Goal: Information Seeking & Learning: Learn about a topic

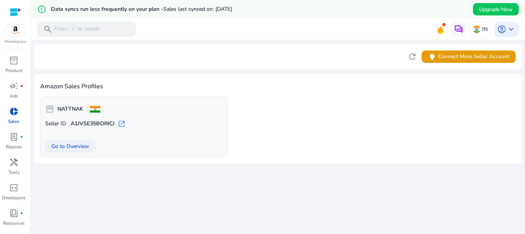
click at [81, 145] on span "Go to Overview" at bounding box center [70, 146] width 38 height 8
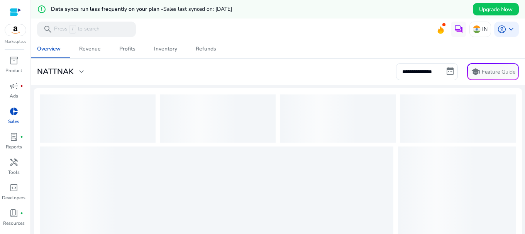
click at [10, 119] on p "Sales" at bounding box center [13, 121] width 11 height 7
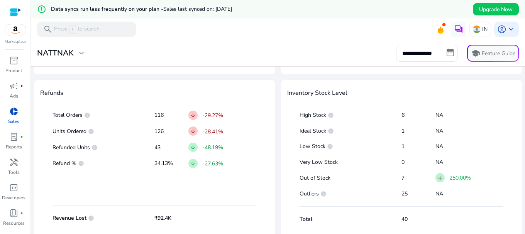
scroll to position [437, 0]
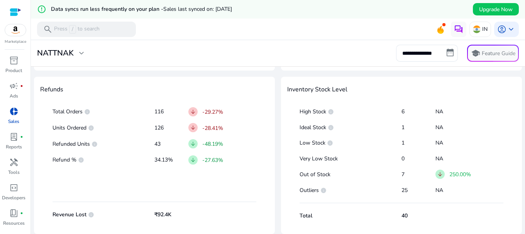
click at [208, 113] on p "-29.27%" at bounding box center [212, 112] width 21 height 8
click at [439, 53] on input "**********" at bounding box center [427, 53] width 62 height 17
select select "*"
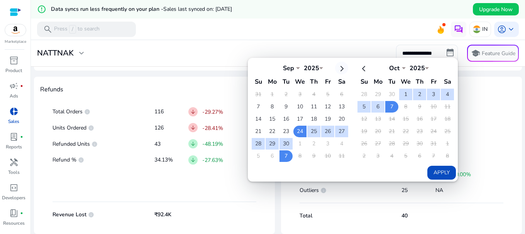
click at [337, 69] on th at bounding box center [341, 68] width 13 height 13
select select "*"
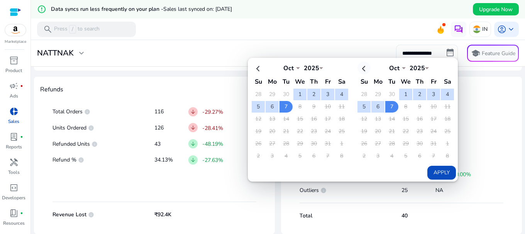
click at [360, 70] on th at bounding box center [363, 68] width 13 height 13
select select "*"
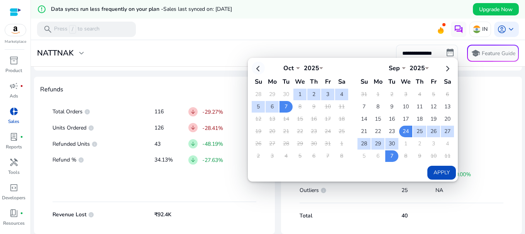
click at [256, 69] on th at bounding box center [257, 68] width 13 height 13
select select "*"
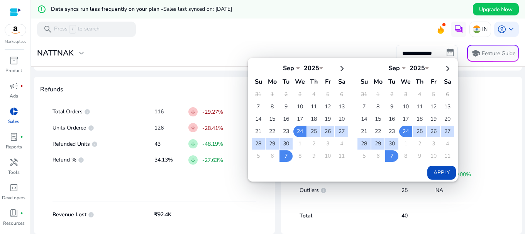
click at [256, 69] on th at bounding box center [257, 68] width 13 height 13
click at [256, 104] on td "7" at bounding box center [257, 107] width 13 height 12
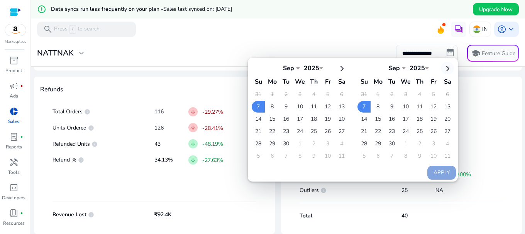
click at [442, 71] on th at bounding box center [446, 68] width 13 height 13
select select "*"
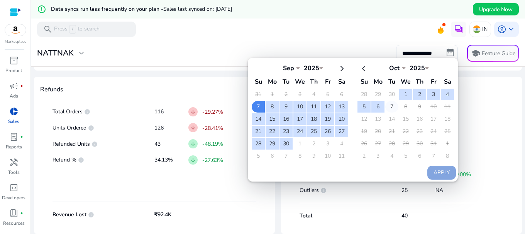
click at [391, 108] on td "7" at bounding box center [391, 107] width 13 height 12
click at [434, 175] on button "Apply" at bounding box center [441, 173] width 29 height 14
type input "**********"
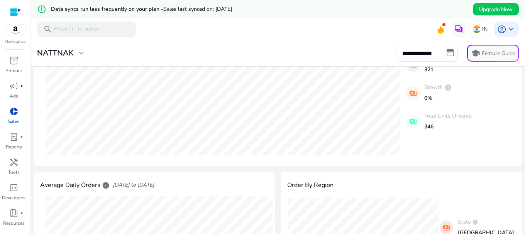
scroll to position [129, 0]
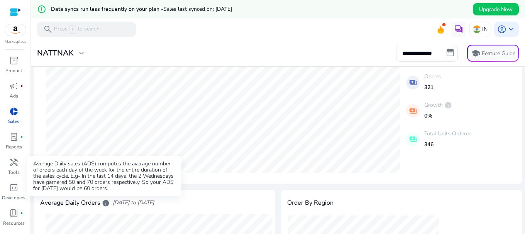
click at [104, 204] on span "info" at bounding box center [106, 203] width 8 height 8
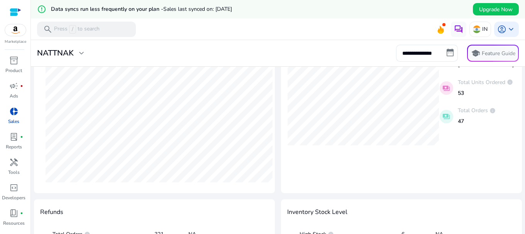
scroll to position [437, 0]
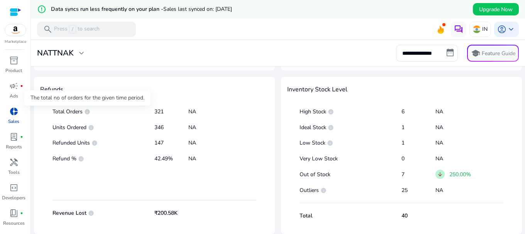
click at [83, 113] on app-icon "info" at bounding box center [87, 112] width 8 height 6
click at [437, 173] on span "arrow_downward" at bounding box center [440, 174] width 6 height 6
click at [79, 51] on span "expand_more" at bounding box center [81, 53] width 9 height 9
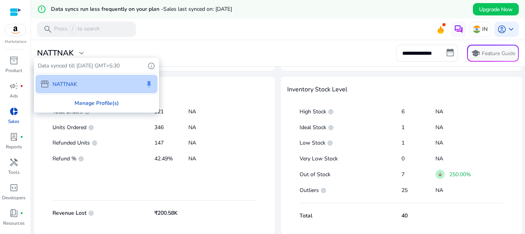
click at [101, 104] on div "Manage Profile(s)" at bounding box center [96, 102] width 123 height 17
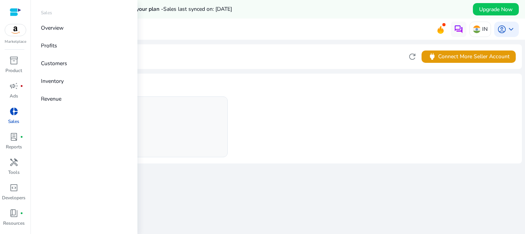
click at [16, 118] on p "Sales" at bounding box center [13, 121] width 11 height 7
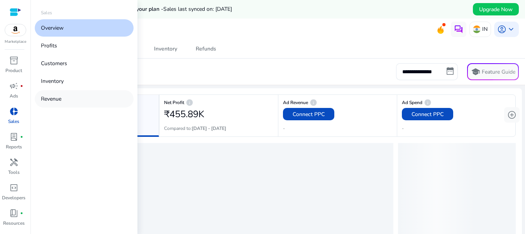
click at [56, 98] on p "Revenue" at bounding box center [51, 99] width 20 height 8
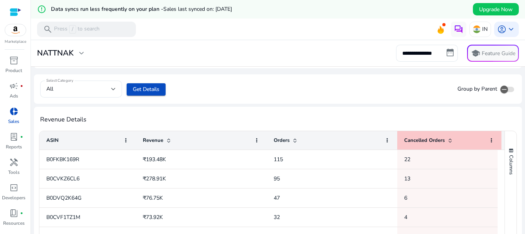
scroll to position [264, 0]
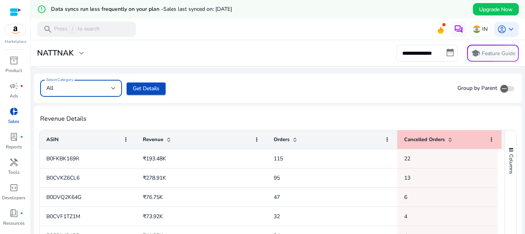
click at [102, 87] on div "All" at bounding box center [78, 88] width 65 height 8
click at [142, 96] on div at bounding box center [262, 117] width 525 height 234
click at [137, 87] on span "Get Details" at bounding box center [146, 88] width 27 height 8
click at [507, 156] on span "Columns" at bounding box center [510, 164] width 7 height 20
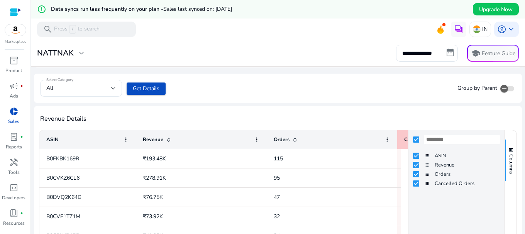
click at [375, 108] on div "Revenue Details 1 to 9 of 9. Page 1 of 1 Drag here to set row groups Drag here …" at bounding box center [277, 215] width 487 height 218
click at [400, 103] on div "Select Category All Get Details Group by Parent" at bounding box center [277, 88] width 487 height 29
click at [509, 162] on span "Columns" at bounding box center [510, 164] width 7 height 20
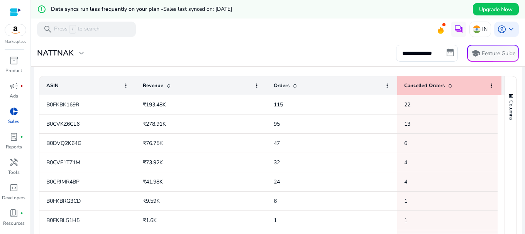
scroll to position [354, 0]
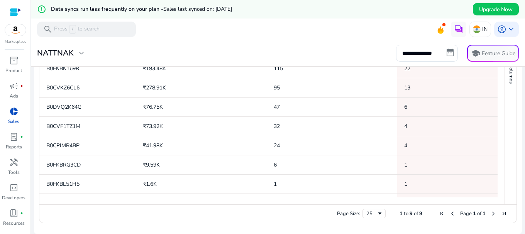
click at [491, 214] on span "Next Page" at bounding box center [493, 214] width 6 height 6
click at [449, 212] on span "Previous Page" at bounding box center [452, 214] width 6 height 6
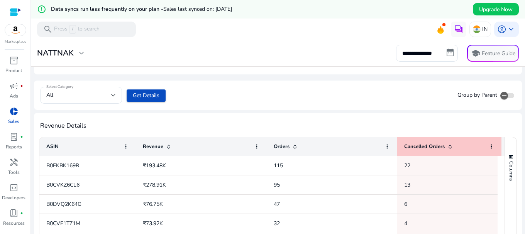
scroll to position [238, 0]
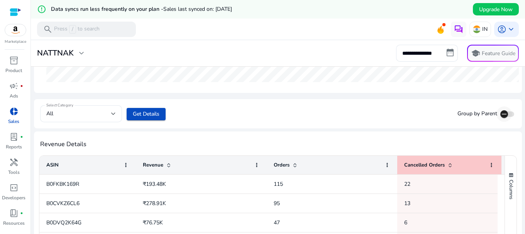
click at [500, 115] on icon "button" at bounding box center [503, 114] width 7 height 7
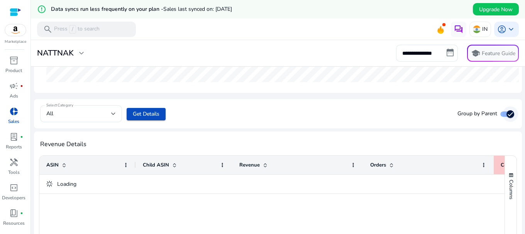
click at [506, 113] on icon "button" at bounding box center [509, 114] width 7 height 7
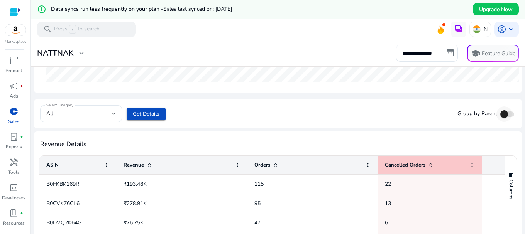
click at [508, 114] on span "button" at bounding box center [503, 113] width 15 height 15
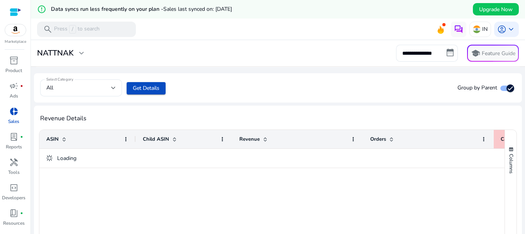
scroll to position [277, 0]
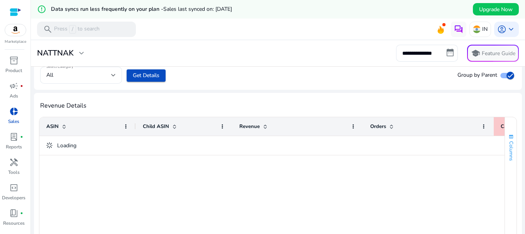
click at [507, 153] on span "Columns" at bounding box center [510, 151] width 7 height 20
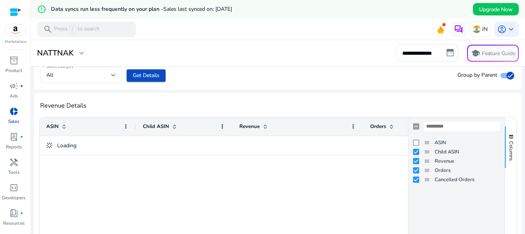
click at [385, 100] on div "Revenue Details 1 to ? of more. Page 1 of more ASIN Drag here to set column lab…" at bounding box center [277, 202] width 487 height 218
click at [509, 143] on span "Columns" at bounding box center [510, 151] width 7 height 20
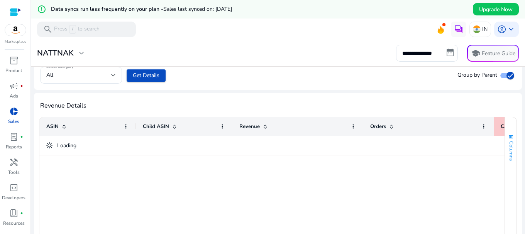
click at [508, 141] on span "Columns" at bounding box center [510, 151] width 7 height 20
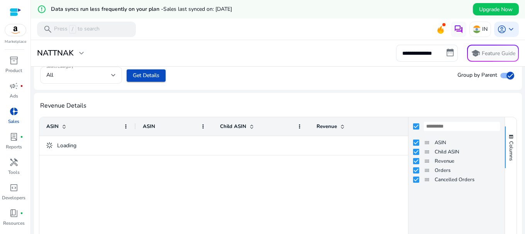
click at [356, 92] on app-srev-details "Select Category All Get Details Group by Parent Revenue Details 1 to ? of more.…" at bounding box center [277, 186] width 487 height 251
click at [506, 73] on icon "button" at bounding box center [509, 75] width 7 height 7
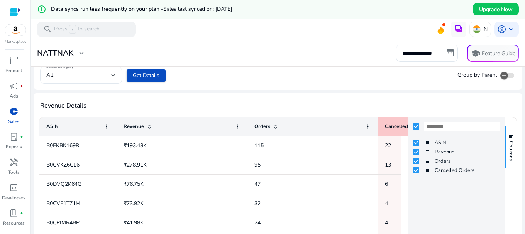
click at [382, 78] on div "Select Category All Get Details Group by Parent" at bounding box center [277, 75] width 487 height 29
click at [505, 114] on ag-grid-angular "1 to 9 of 9. Page 1 of 1 Drag here to set row groups Drag here to set column la…" at bounding box center [277, 208] width 487 height 193
click at [508, 147] on span "Columns" at bounding box center [510, 151] width 7 height 20
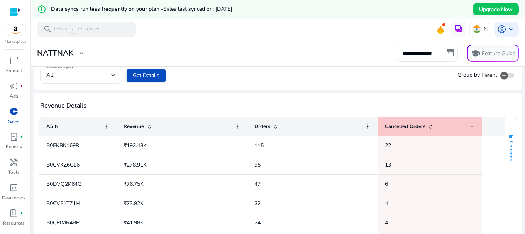
click at [508, 147] on span "Columns" at bounding box center [510, 151] width 7 height 20
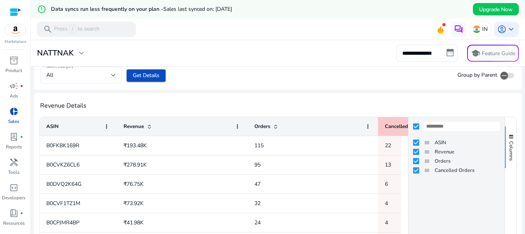
click at [407, 83] on div "Select Category All Get Details Group by Parent" at bounding box center [277, 75] width 487 height 29
click at [508, 152] on span "Columns" at bounding box center [510, 151] width 7 height 20
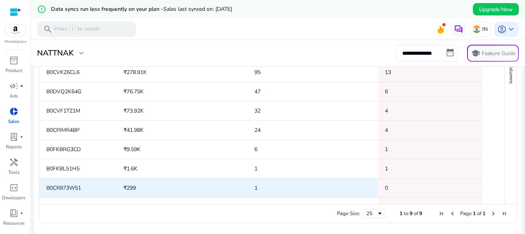
scroll to position [0, 0]
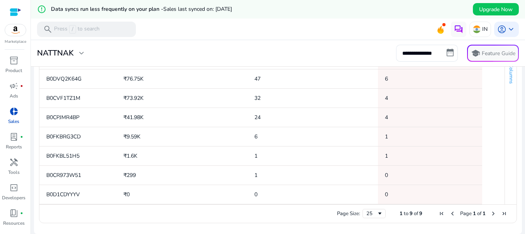
click at [509, 73] on span "Columns" at bounding box center [510, 74] width 7 height 20
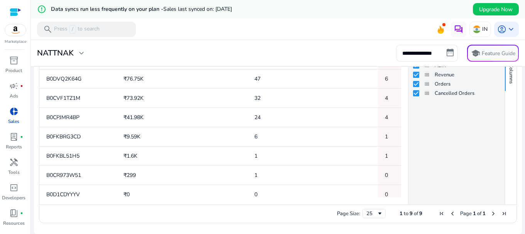
drag, startPoint x: 321, startPoint y: 204, endPoint x: 341, endPoint y: 204, distance: 19.7
click at [341, 204] on div "Page Size: 25 1 to 9 of 9 Page 1 of 1" at bounding box center [277, 213] width 477 height 19
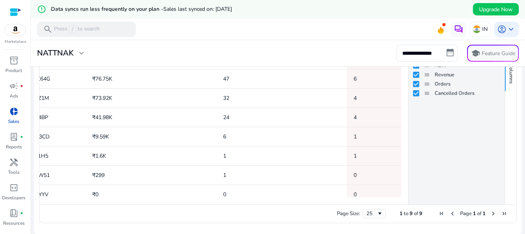
scroll to position [0, 32]
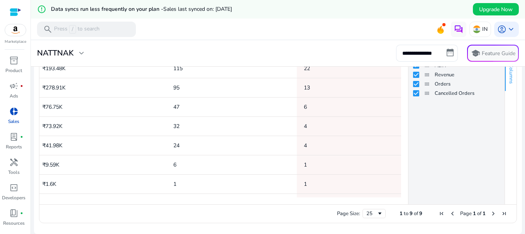
click at [508, 79] on span "Columns" at bounding box center [510, 74] width 7 height 20
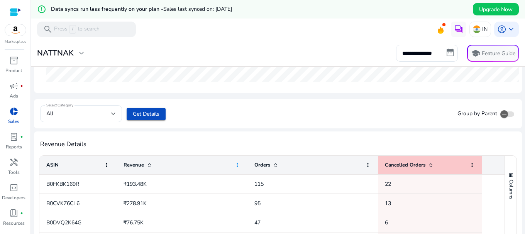
click at [236, 164] on span at bounding box center [237, 165] width 6 height 6
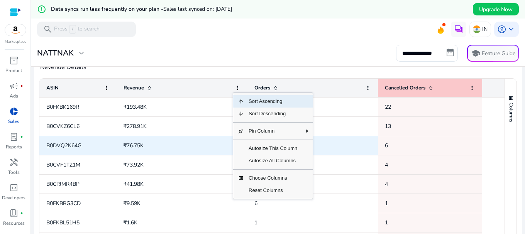
click at [345, 139] on span "47" at bounding box center [312, 146] width 116 height 16
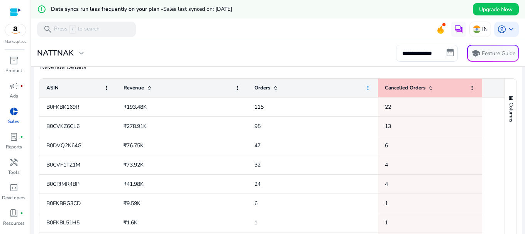
click at [367, 88] on span at bounding box center [367, 88] width 6 height 6
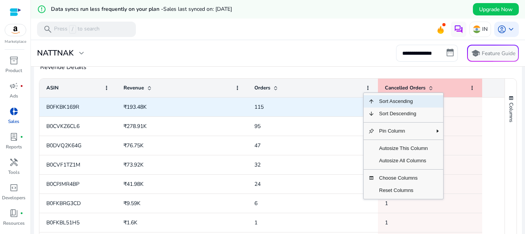
click at [323, 111] on span "115" at bounding box center [312, 107] width 116 height 16
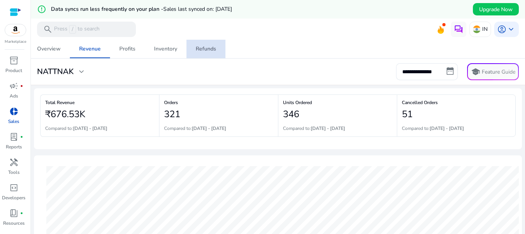
click at [214, 51] on div "Refunds" at bounding box center [206, 48] width 20 height 5
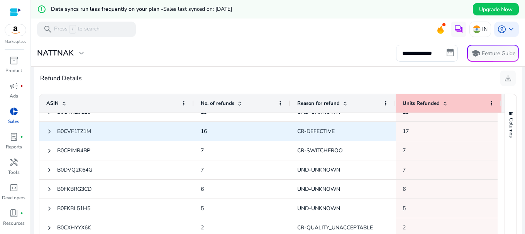
scroll to position [16, 0]
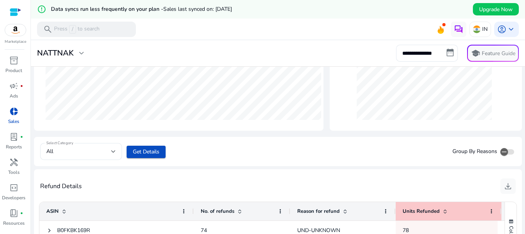
scroll to position [204, 0]
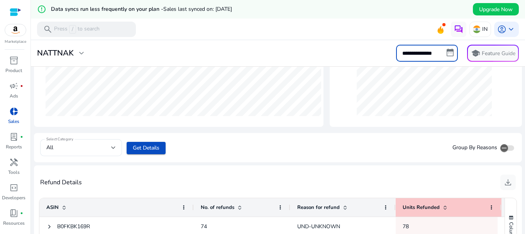
click at [449, 57] on input "**********" at bounding box center [427, 53] width 62 height 17
select select "*"
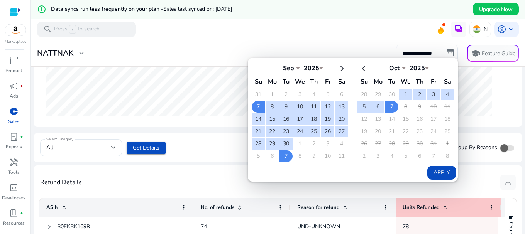
click at [490, 102] on div "Reason : CR-DEFECTIVE Refunds : 11" at bounding box center [424, 48] width 144 height 144
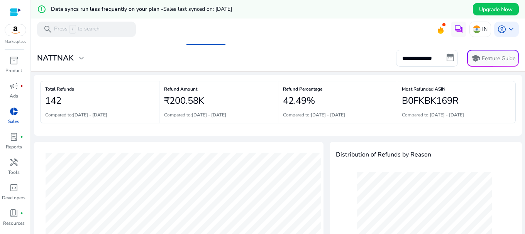
scroll to position [0, 0]
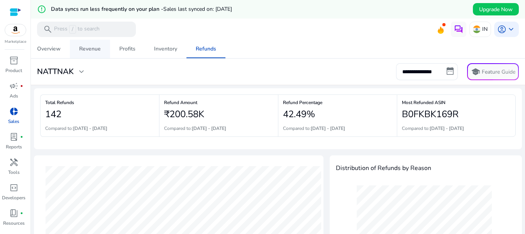
click at [79, 51] on link "Revenue" at bounding box center [90, 49] width 40 height 19
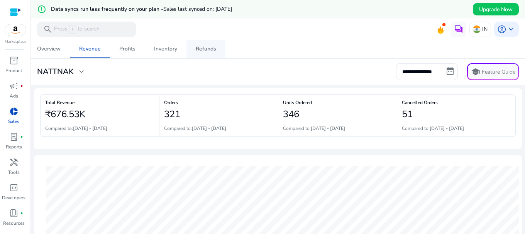
click at [204, 48] on div "Refunds" at bounding box center [206, 48] width 20 height 5
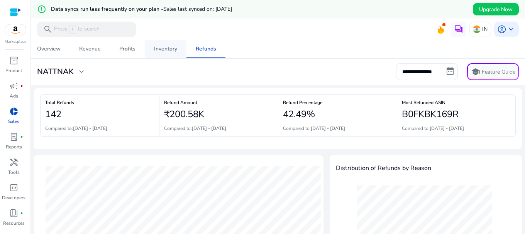
click at [161, 44] on span "Inventory" at bounding box center [165, 49] width 23 height 19
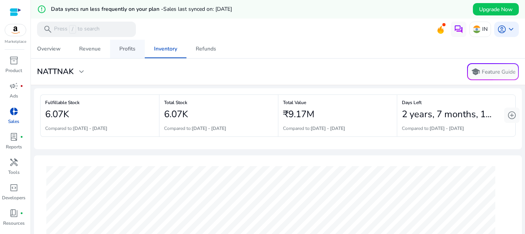
click at [118, 51] on link "Profits" at bounding box center [127, 49] width 35 height 19
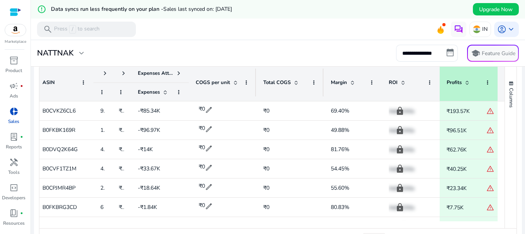
scroll to position [0, 7]
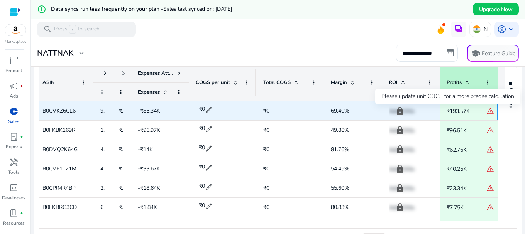
click at [487, 113] on span "warning" at bounding box center [490, 111] width 8 height 8
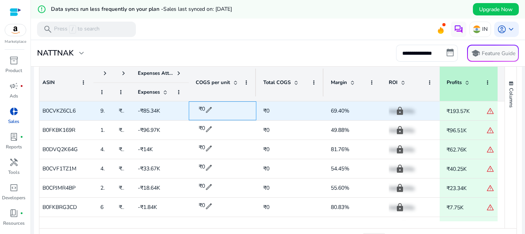
click at [206, 111] on span "edit" at bounding box center [209, 110] width 8 height 8
click at [85, 120] on div "B0CVKZ6CL6" at bounding box center [64, 110] width 58 height 19
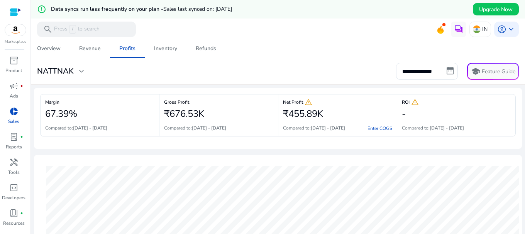
scroll to position [0, 0]
click at [212, 54] on span "Refunds" at bounding box center [206, 49] width 20 height 19
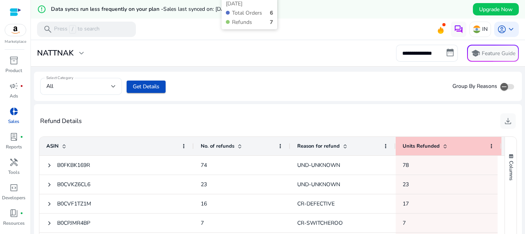
scroll to position [270, 0]
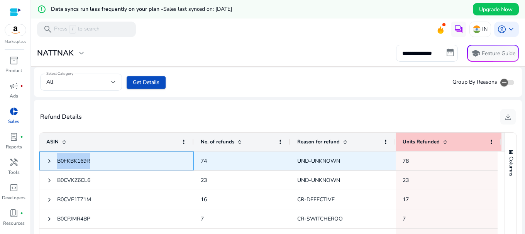
drag, startPoint x: 100, startPoint y: 161, endPoint x: 56, endPoint y: 161, distance: 44.0
click at [56, 161] on span "B0FKBK169R" at bounding box center [116, 161] width 140 height 16
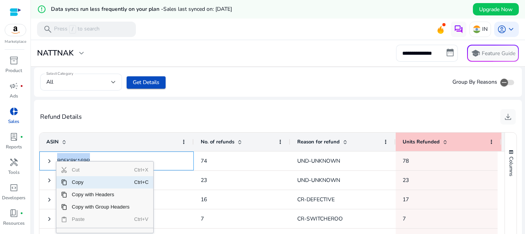
click at [80, 185] on span "Copy" at bounding box center [100, 182] width 67 height 12
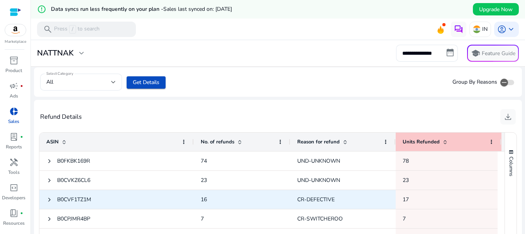
click at [141, 192] on span "B0CVF1TZ1M" at bounding box center [116, 200] width 140 height 16
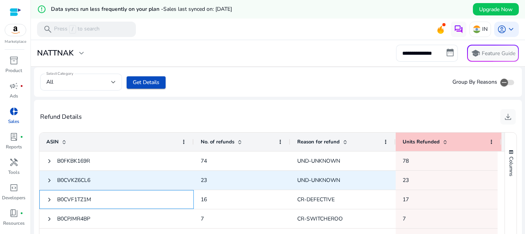
scroll to position [0, 0]
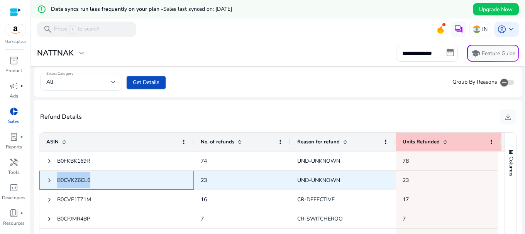
drag, startPoint x: 94, startPoint y: 180, endPoint x: 56, endPoint y: 182, distance: 38.2
click at [56, 182] on span "B0CVKZ6CL6" at bounding box center [116, 180] width 140 height 16
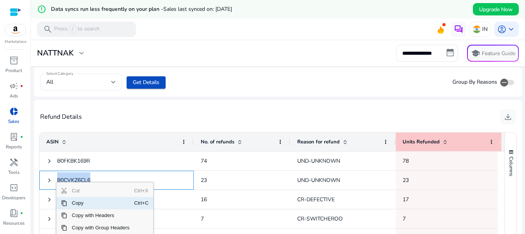
click at [79, 204] on span "Copy" at bounding box center [100, 203] width 67 height 12
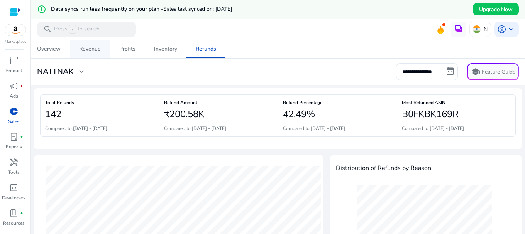
click at [95, 51] on div "Revenue" at bounding box center [90, 48] width 22 height 5
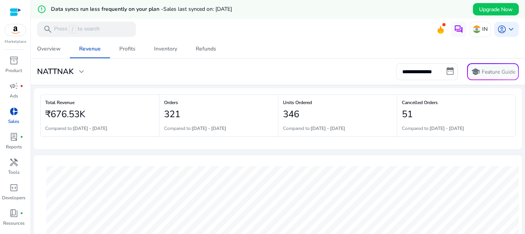
drag, startPoint x: 212, startPoint y: 47, endPoint x: 260, endPoint y: 67, distance: 52.2
click at [212, 47] on div "Refunds" at bounding box center [206, 48] width 20 height 5
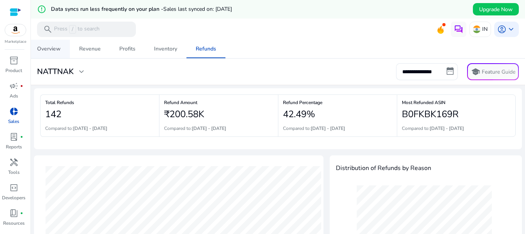
click at [52, 49] on div "Overview" at bounding box center [49, 48] width 24 height 5
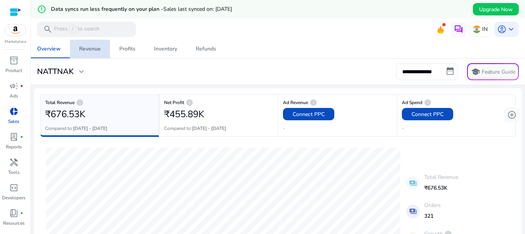
click at [94, 51] on div "Revenue" at bounding box center [90, 48] width 22 height 5
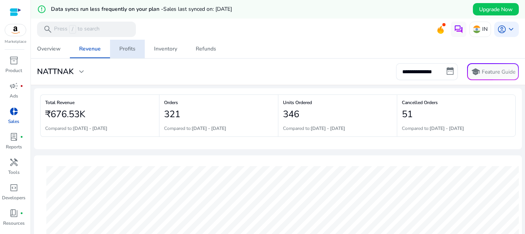
click at [126, 50] on div "Profits" at bounding box center [127, 48] width 16 height 5
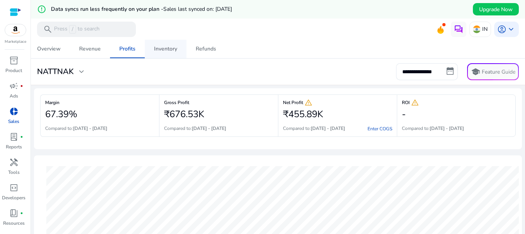
click at [169, 53] on span "Inventory" at bounding box center [165, 49] width 23 height 19
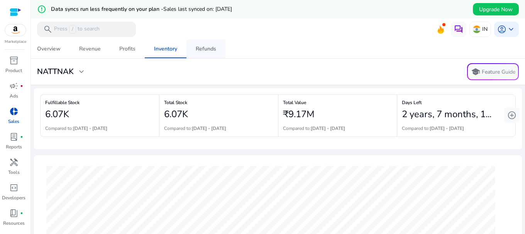
click at [207, 52] on div "Refunds" at bounding box center [206, 48] width 20 height 5
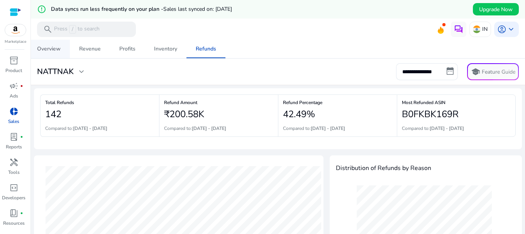
click at [43, 54] on span "Overview" at bounding box center [49, 49] width 24 height 19
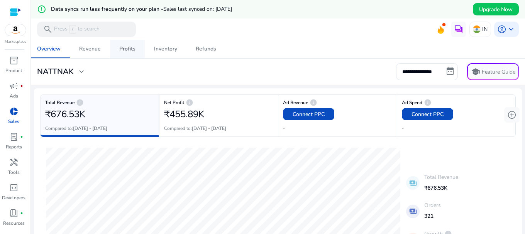
click at [132, 51] on div "Profits" at bounding box center [127, 48] width 16 height 5
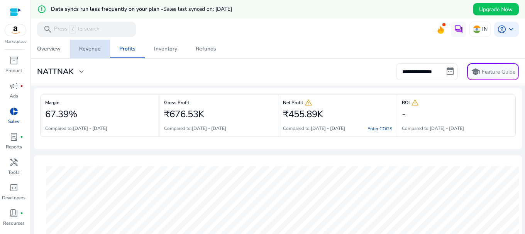
click at [99, 47] on div "Revenue" at bounding box center [90, 48] width 22 height 5
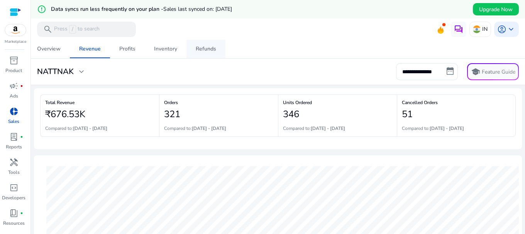
click at [207, 47] on div "Refunds" at bounding box center [206, 48] width 20 height 5
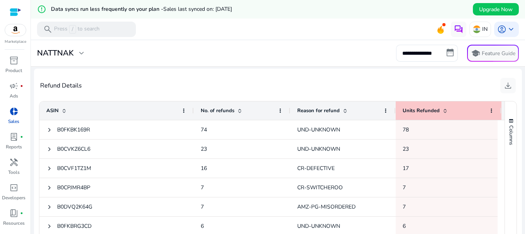
scroll to position [208, 0]
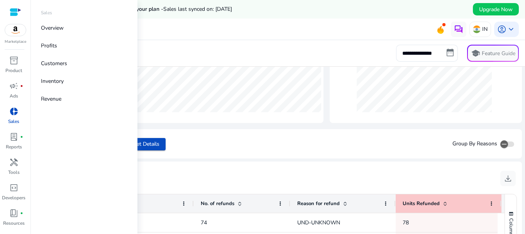
click at [18, 117] on div "donut_small" at bounding box center [14, 111] width 22 height 12
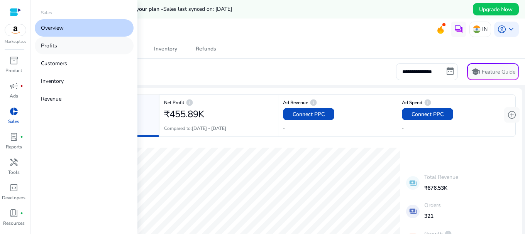
click at [60, 53] on link "Profits" at bounding box center [84, 45] width 99 height 17
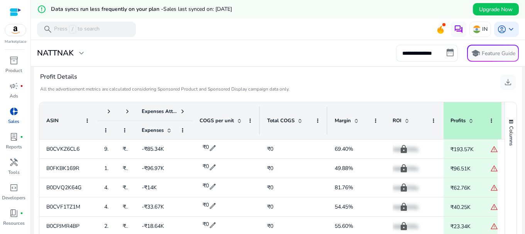
scroll to position [294, 0]
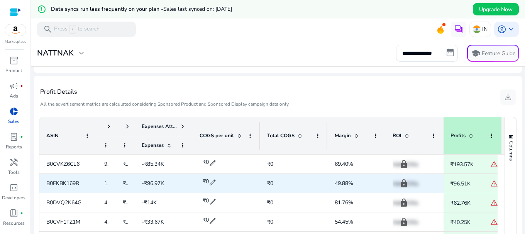
click at [211, 183] on span "edit" at bounding box center [213, 183] width 8 height 8
click at [216, 183] on input "*" at bounding box center [216, 182] width 19 height 12
type input "****"
click at [268, 183] on span "₹0" at bounding box center [270, 183] width 6 height 7
click at [229, 185] on span "check" at bounding box center [230, 183] width 8 height 8
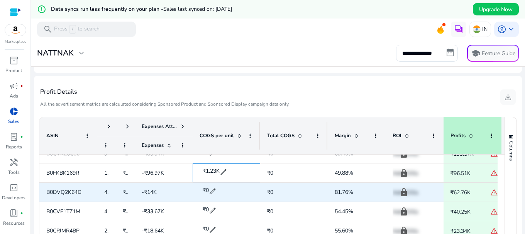
scroll to position [0, 0]
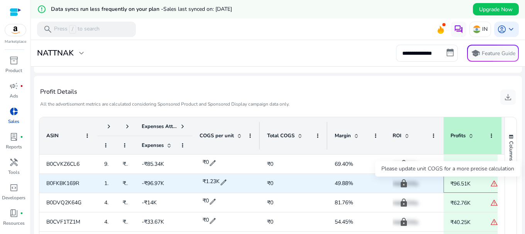
click at [492, 184] on span "warning" at bounding box center [494, 184] width 8 height 8
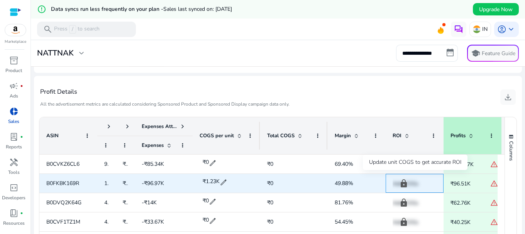
click at [401, 180] on p "Add COGs" at bounding box center [414, 184] width 44 height 16
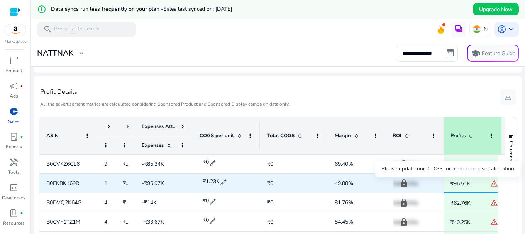
click at [492, 184] on span "warning" at bounding box center [494, 184] width 8 height 8
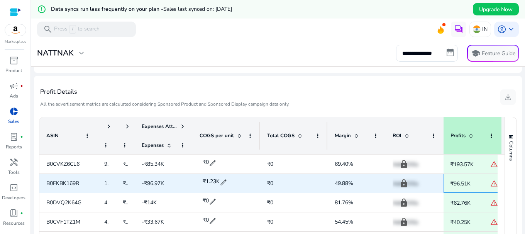
click at [492, 184] on span "warning" at bounding box center [494, 184] width 8 height 8
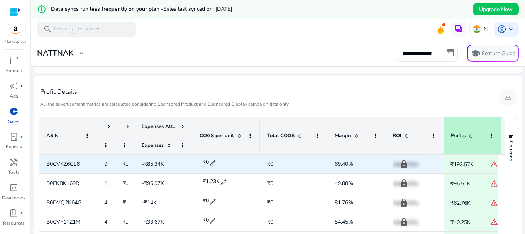
click at [207, 164] on span "₹0" at bounding box center [205, 162] width 6 height 7
click at [218, 162] on input "*" at bounding box center [216, 163] width 19 height 12
type input "*"
type input "****"
click at [230, 165] on span "check" at bounding box center [230, 163] width 8 height 8
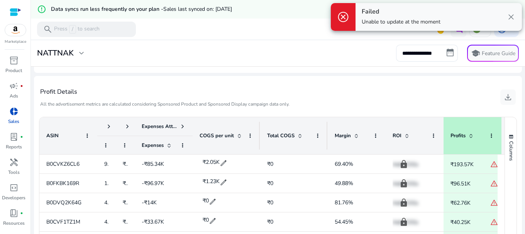
click at [509, 14] on span "close" at bounding box center [510, 16] width 9 height 9
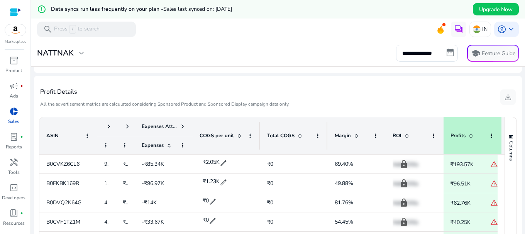
scroll to position [255, 0]
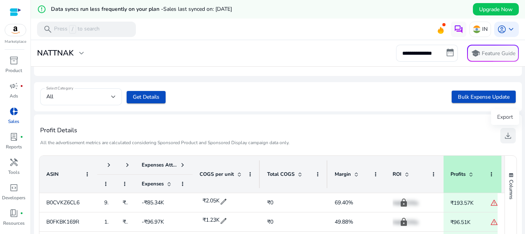
click at [503, 138] on span "download" at bounding box center [507, 135] width 9 height 9
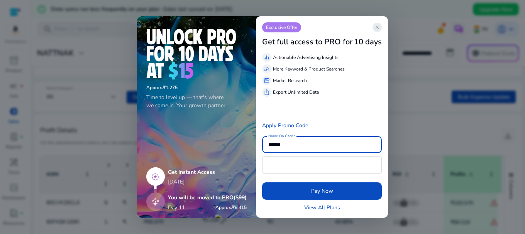
click at [380, 28] on span "close" at bounding box center [377, 27] width 6 height 6
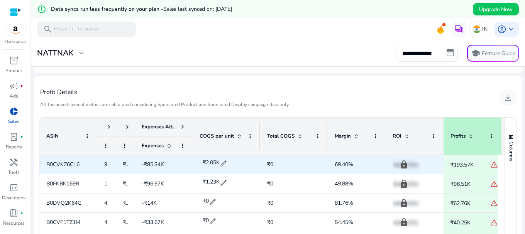
scroll to position [294, 0]
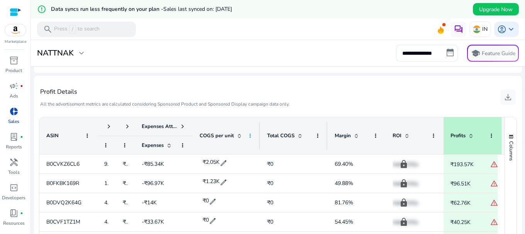
click at [252, 135] on span at bounding box center [250, 136] width 6 height 6
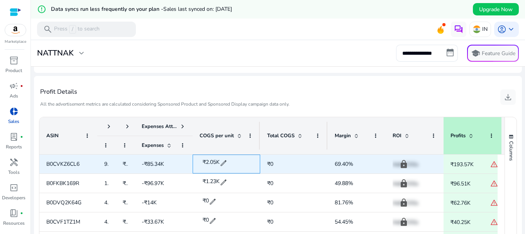
click at [223, 165] on span "edit" at bounding box center [223, 163] width 8 height 8
click at [231, 164] on span "check" at bounding box center [230, 163] width 8 height 8
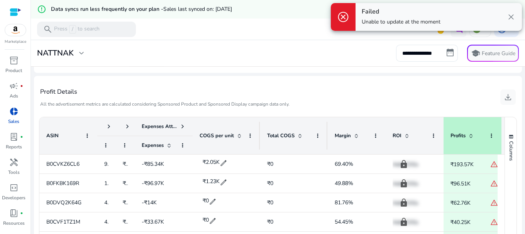
click at [514, 18] on span "close" at bounding box center [510, 16] width 9 height 9
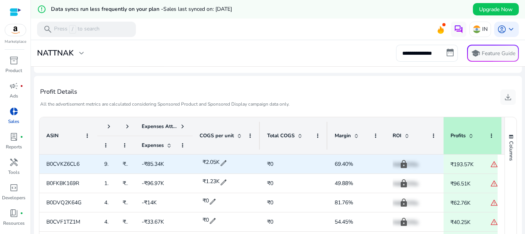
click at [105, 162] on span "95" at bounding box center [107, 163] width 7 height 7
click at [126, 164] on span "₹278.91K" at bounding box center [134, 163] width 23 height 7
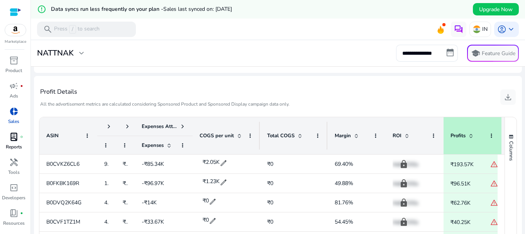
click at [13, 135] on span "lab_profile" at bounding box center [13, 136] width 9 height 9
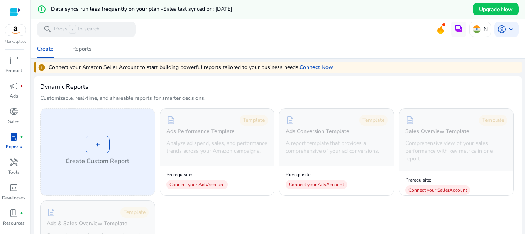
scroll to position [39, 0]
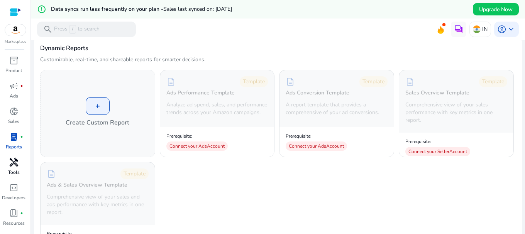
click at [11, 168] on div "handyman" at bounding box center [14, 162] width 22 height 12
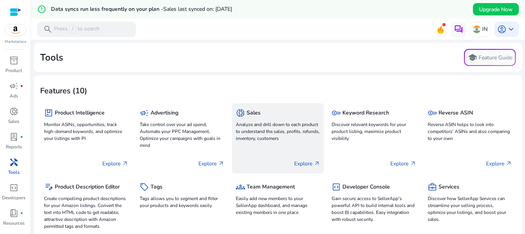
click at [272, 130] on p "Analyze and drill down to each product to understand the sales, profits, refund…" at bounding box center [278, 131] width 84 height 21
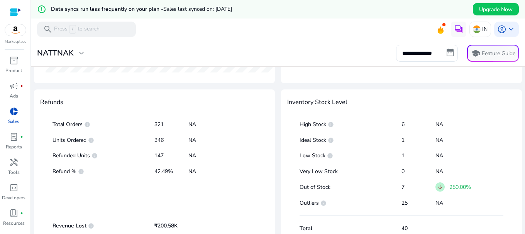
scroll to position [437, 0]
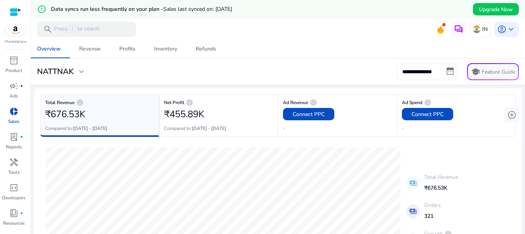
scroll to position [437, 0]
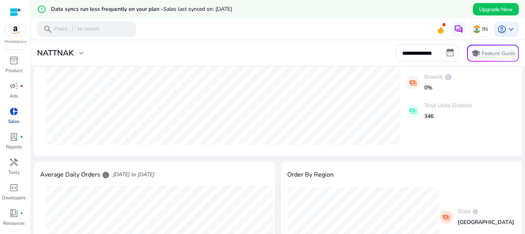
scroll to position [52, 0]
